Goal: Navigation & Orientation: Find specific page/section

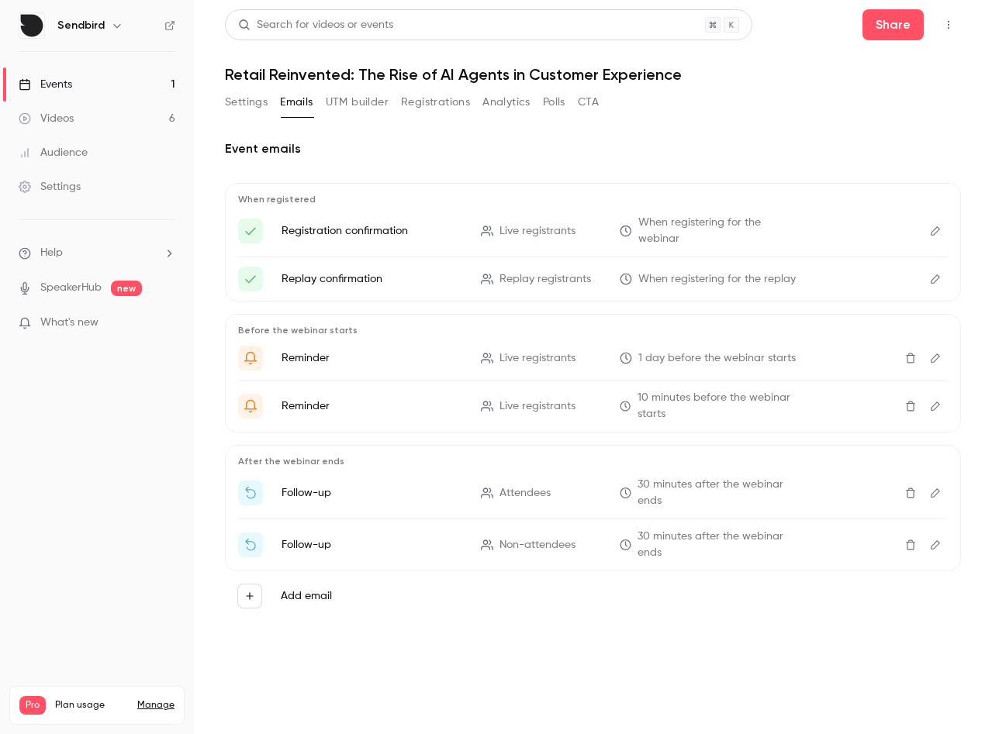
click at [355, 100] on button "UTM builder" at bounding box center [357, 102] width 63 height 25
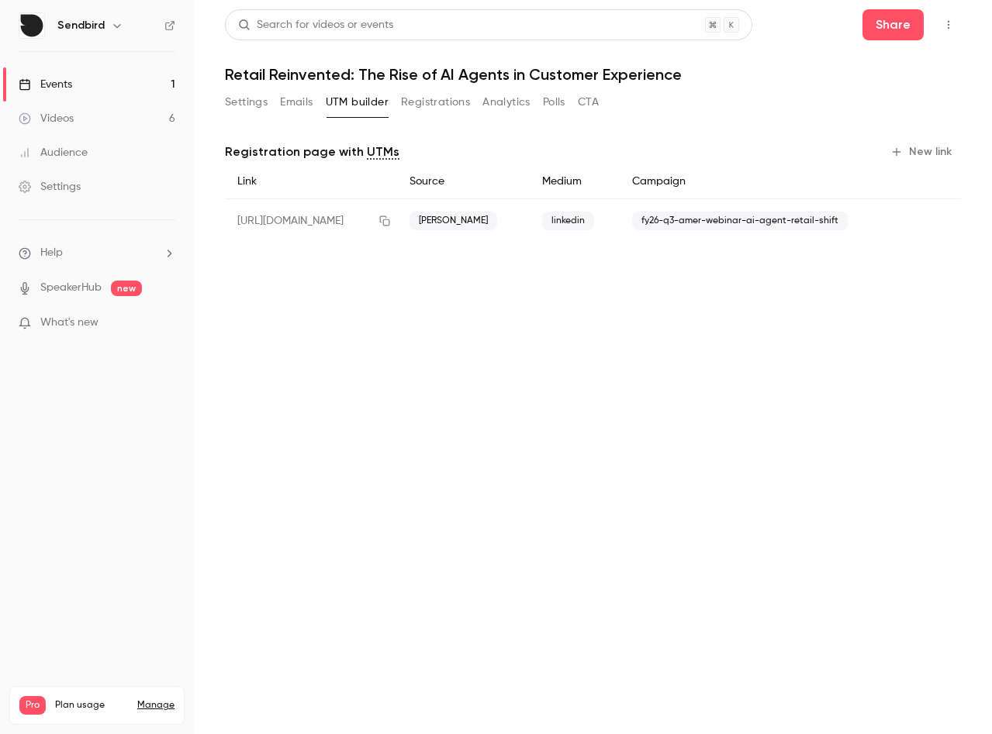
click at [249, 103] on button "Settings" at bounding box center [246, 102] width 43 height 25
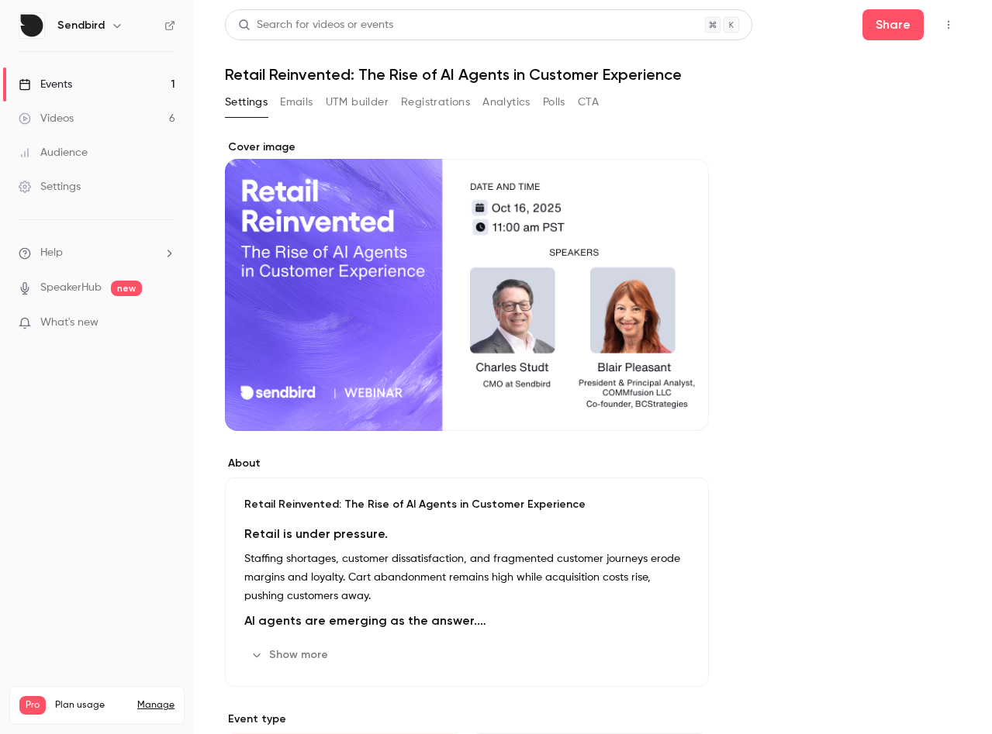
click at [302, 105] on button "Emails" at bounding box center [296, 102] width 33 height 25
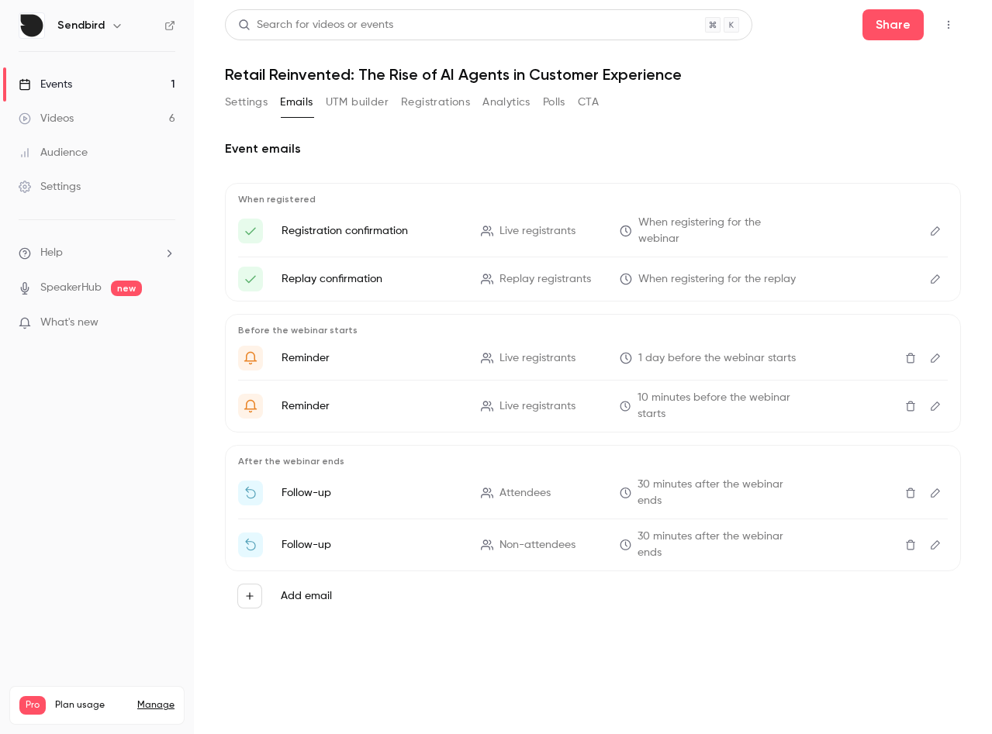
click at [457, 106] on button "Registrations" at bounding box center [435, 102] width 69 height 25
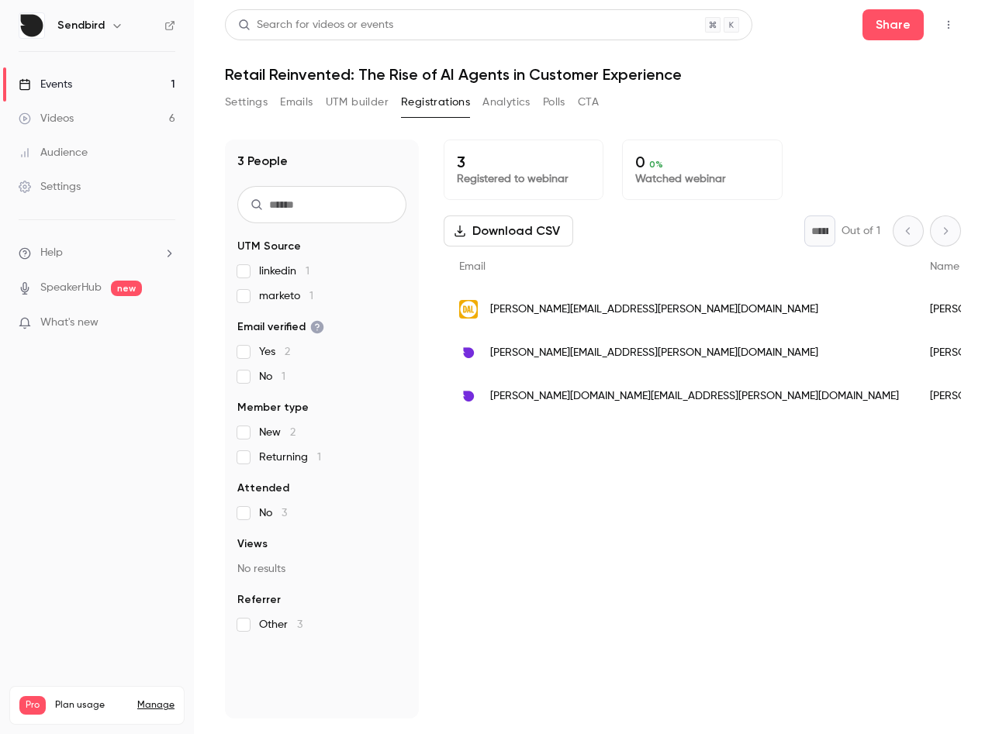
click at [254, 100] on button "Settings" at bounding box center [246, 102] width 43 height 25
